Goal: Check status: Check status

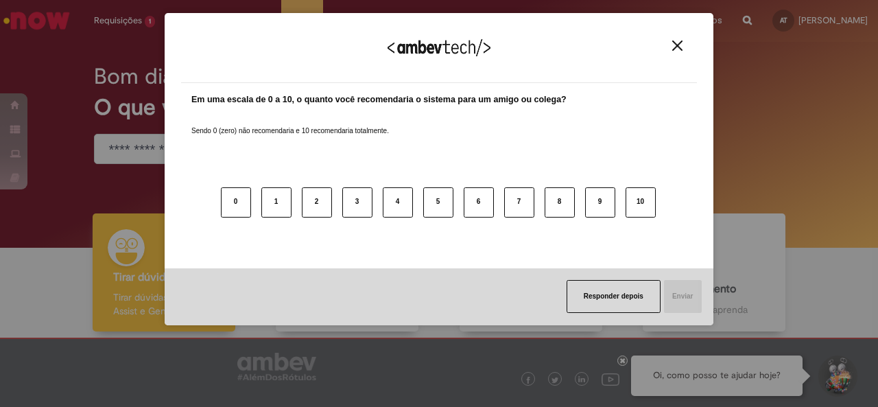
click at [683, 43] on button "Close" at bounding box center [677, 46] width 19 height 12
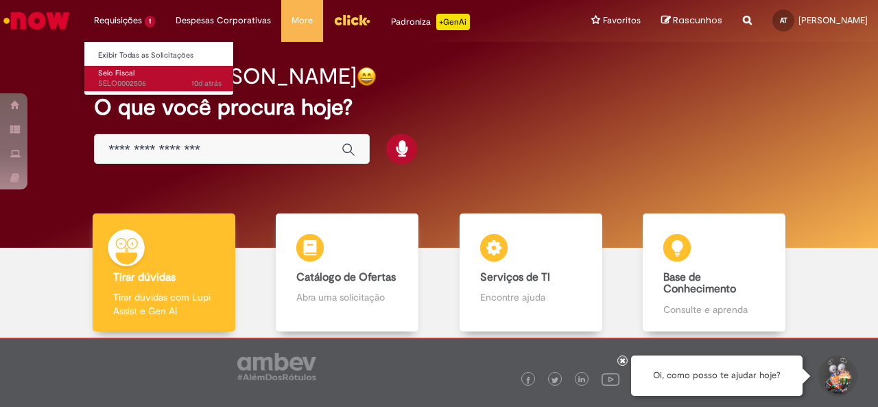
click at [132, 75] on span "Selo Fiscal" at bounding box center [116, 73] width 36 height 10
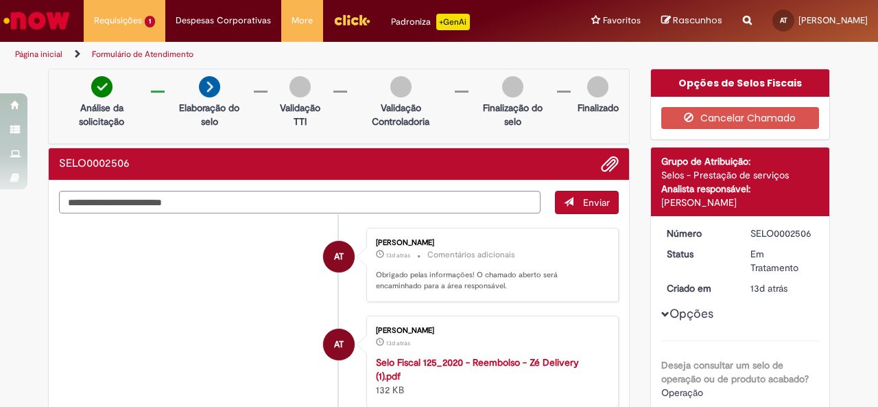
click at [203, 86] on img at bounding box center [209, 86] width 21 height 21
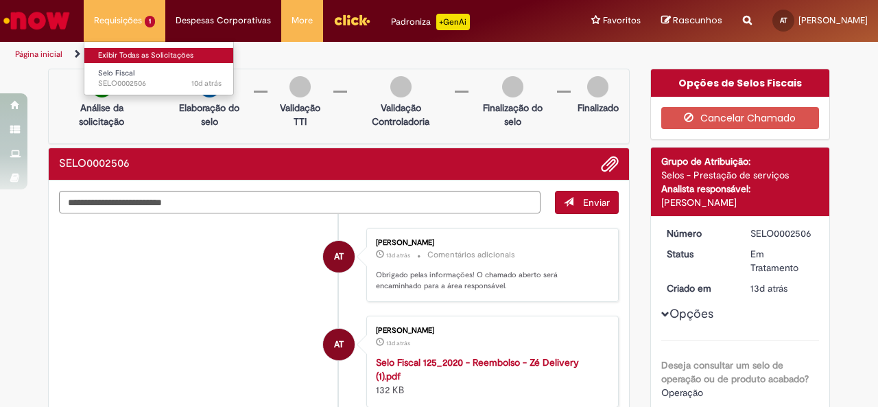
click at [144, 61] on link "Exibir Todas as Solicitações" at bounding box center [159, 55] width 151 height 15
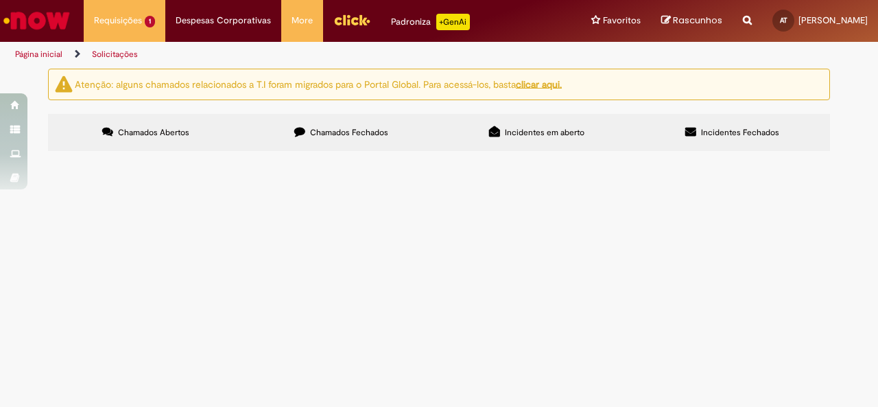
click at [330, 139] on label "Chamados Fechados" at bounding box center [341, 132] width 195 height 37
click at [505, 131] on span "Incidentes em aberto" at bounding box center [545, 132] width 80 height 11
click at [757, 127] on span "Incidentes Fechados" at bounding box center [740, 132] width 78 height 11
click at [198, 144] on label "Chamados Abertos" at bounding box center [145, 132] width 195 height 37
click at [0, 0] on button at bounding box center [0, 0] width 0 height 0
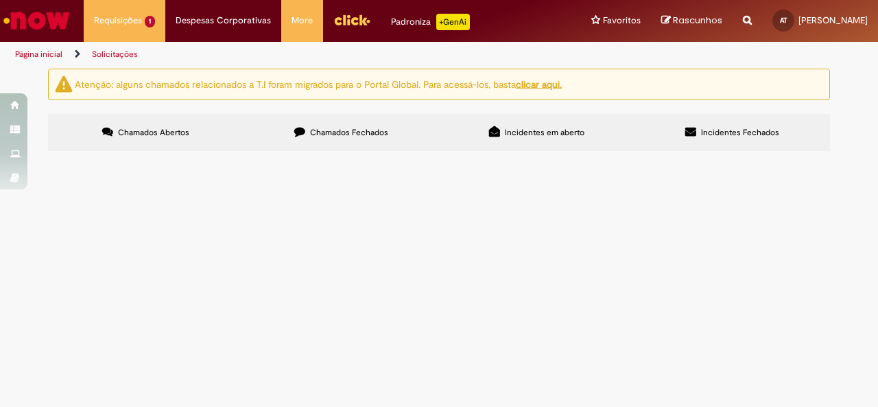
click at [0, 0] on span "Bom dia, tudo bem? Conforme orientação re-abrindo o chamado para elaboração do …" at bounding box center [0, 0] width 0 height 0
